Goal: Task Accomplishment & Management: Manage account settings

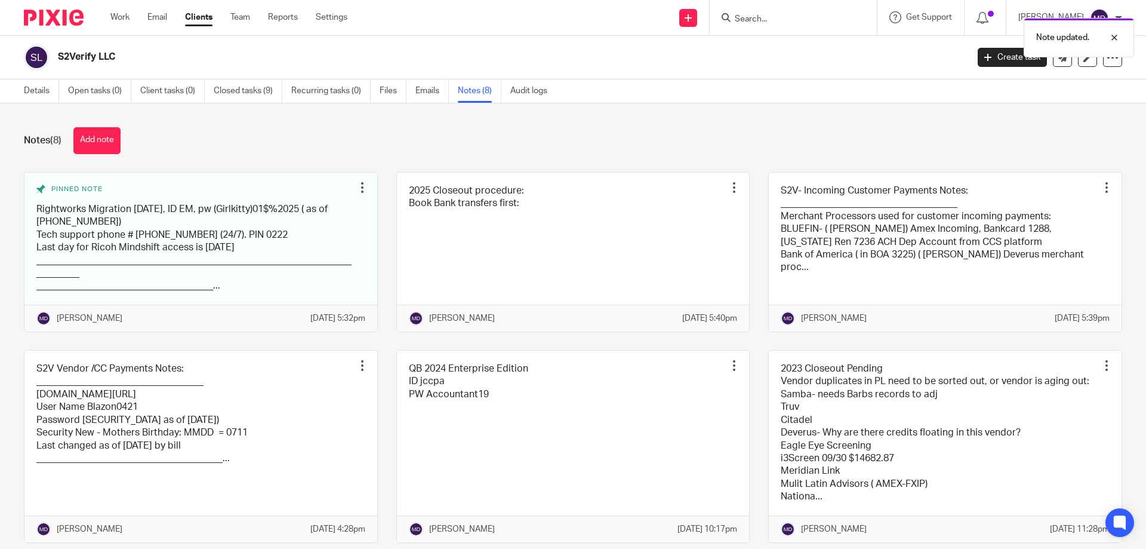
click at [472, 89] on link "Notes (8)" at bounding box center [480, 90] width 44 height 23
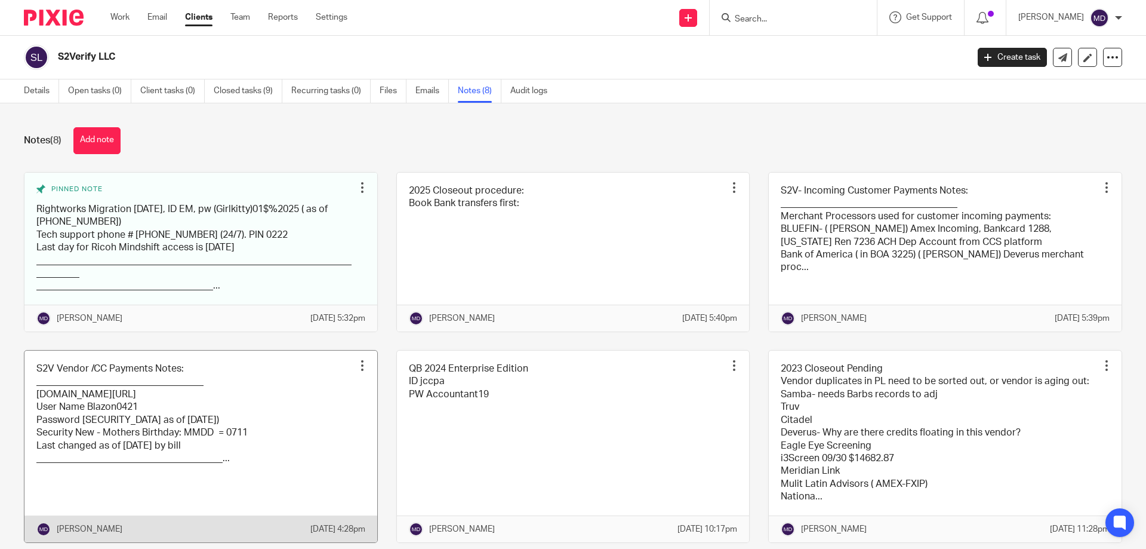
click at [177, 399] on link at bounding box center [200, 446] width 353 height 192
